Goal: Check status: Check status

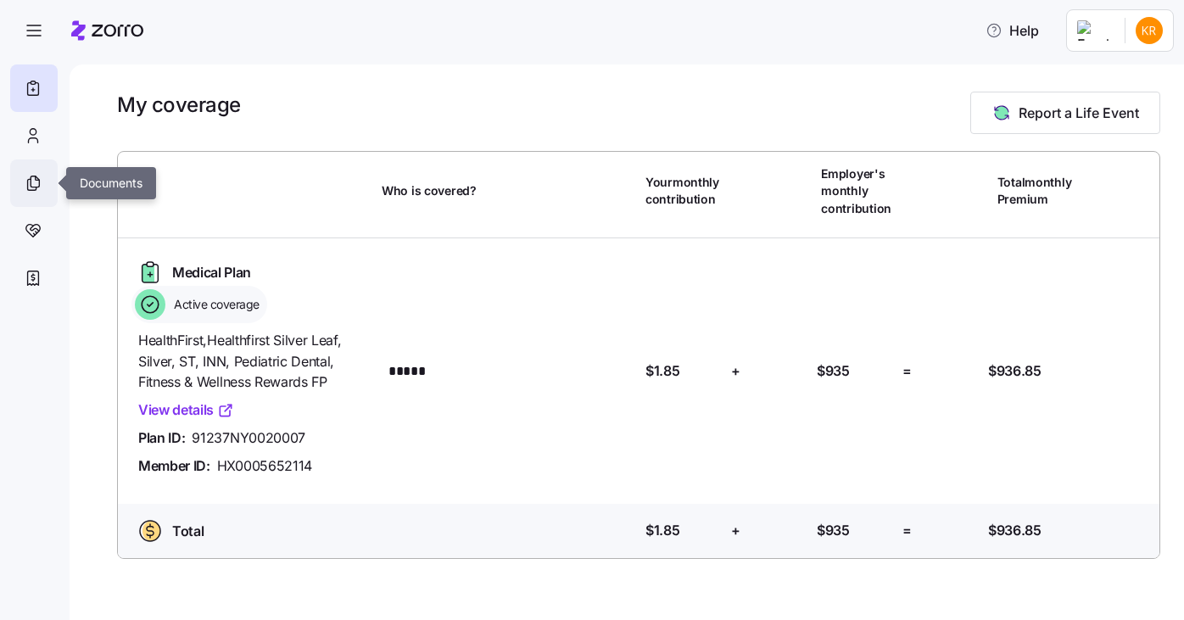
click at [28, 179] on icon at bounding box center [32, 184] width 8 height 11
click at [165, 406] on link "View details" at bounding box center [186, 410] width 96 height 21
